Goal: Navigation & Orientation: Find specific page/section

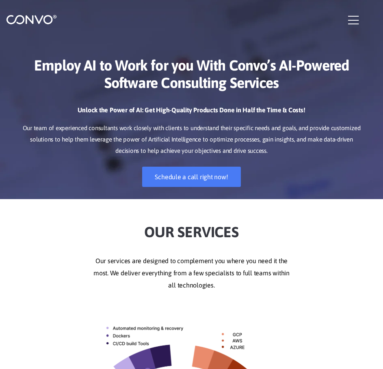
drag, startPoint x: 0, startPoint y: 0, endPoint x: 284, endPoint y: 142, distance: 317.3
click at [284, 142] on p "Our team of experienced consultants work closely with clients to understand the…" at bounding box center [191, 140] width 346 height 34
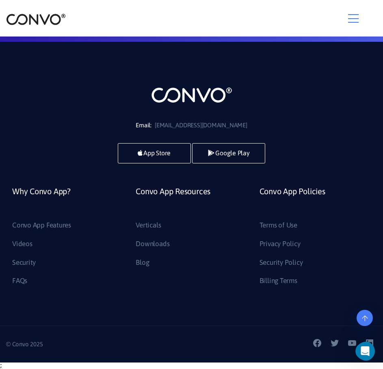
scroll to position [2373, 0]
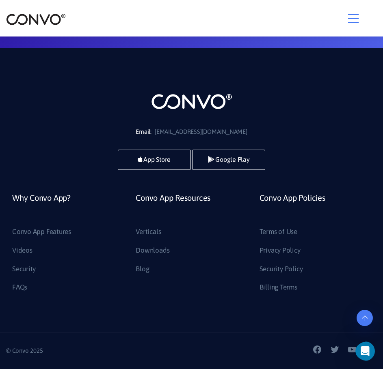
click at [347, 21] on div at bounding box center [191, 18] width 370 height 15
click at [353, 17] on icon "button" at bounding box center [353, 19] width 11 height 12
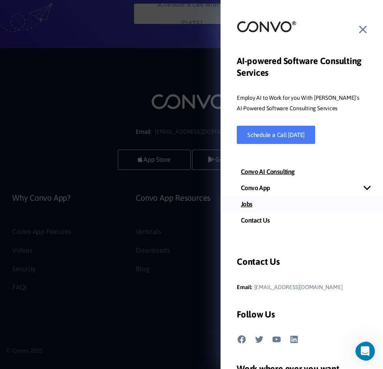
click at [253, 204] on link "Jobs" at bounding box center [301, 204] width 162 height 16
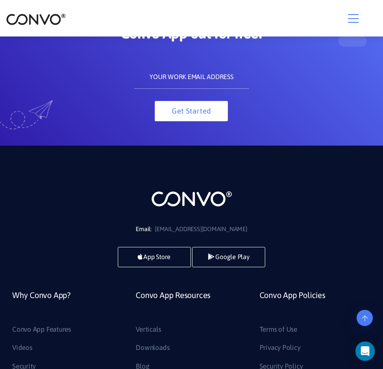
scroll to position [886, 0]
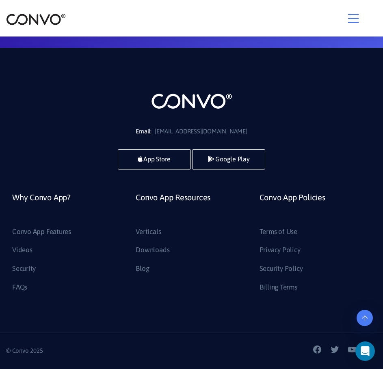
click at [351, 20] on icon "button" at bounding box center [353, 19] width 11 height 12
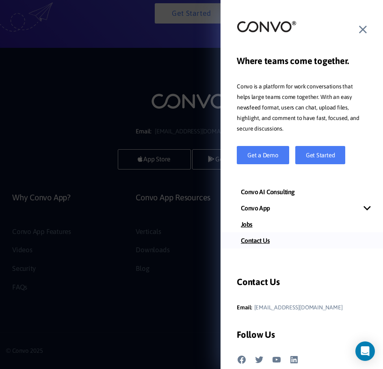
click at [269, 243] on link "Contact Us" at bounding box center [301, 240] width 162 height 16
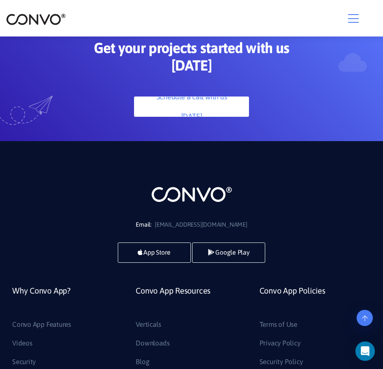
scroll to position [649, 0]
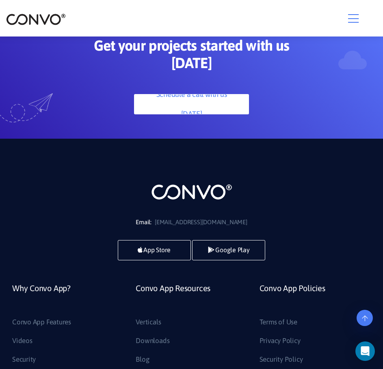
click at [348, 13] on icon "button" at bounding box center [353, 19] width 11 height 12
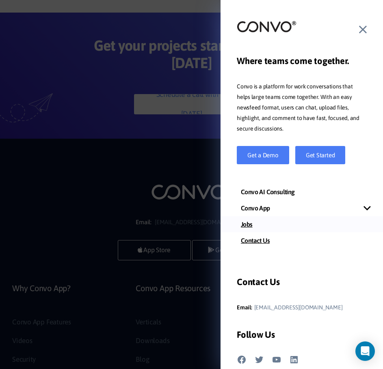
click at [254, 224] on link "Jobs" at bounding box center [301, 224] width 162 height 16
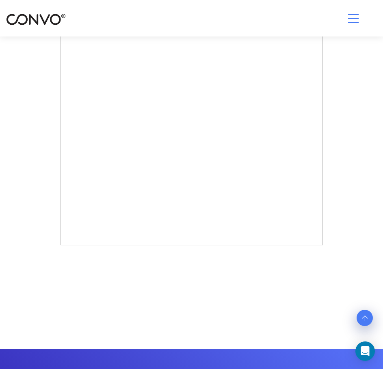
scroll to position [406, 0]
